Goal: Task Accomplishment & Management: Use online tool/utility

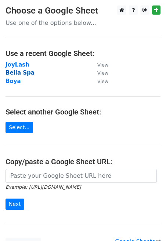
click at [23, 73] on strong "Bella Spa" at bounding box center [19, 73] width 29 height 7
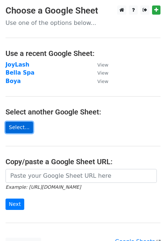
click at [19, 126] on link "Select..." at bounding box center [18, 127] width 27 height 11
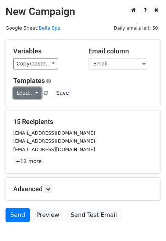
click at [35, 92] on link "Load..." at bounding box center [27, 93] width 28 height 11
click at [75, 73] on div "Variables Copy/paste... {{ID}} {{Email}} Email column ID Email Templates Load..…" at bounding box center [83, 73] width 154 height 66
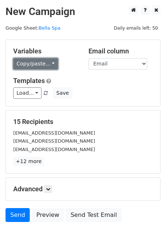
click at [51, 60] on link "Copy/paste..." at bounding box center [35, 63] width 45 height 11
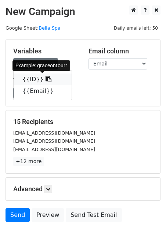
click at [45, 78] on icon at bounding box center [48, 79] width 6 height 6
